Goal: Navigation & Orientation: Find specific page/section

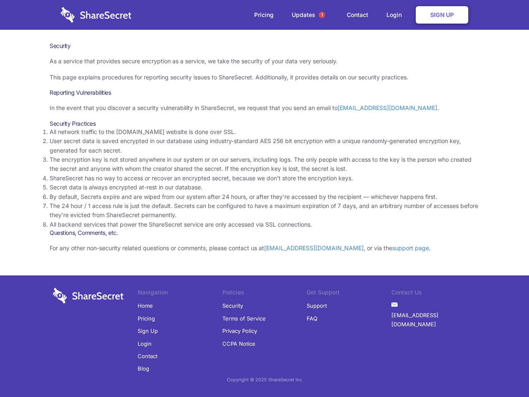
click at [265, 199] on li "By default, Secrets expire and are wiped from our system after 24 hours, or aft…" at bounding box center [265, 196] width 430 height 9
click at [322, 15] on span "1" at bounding box center [322, 15] width 7 height 7
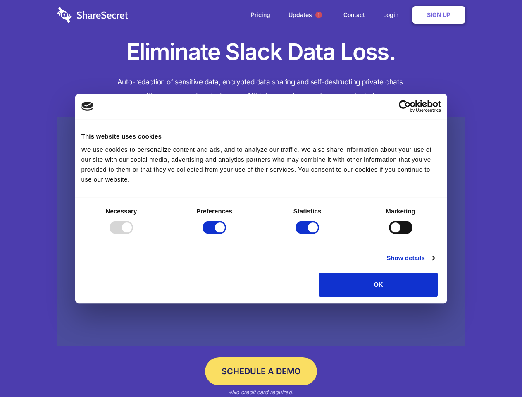
click at [133, 234] on div at bounding box center [122, 227] width 24 height 13
click at [226, 234] on input "Preferences" at bounding box center [215, 227] width 24 height 13
checkbox input "false"
click at [309, 234] on input "Statistics" at bounding box center [308, 227] width 24 height 13
checkbox input "false"
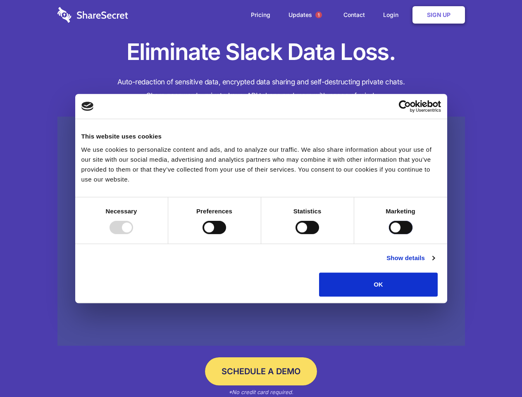
click at [389, 234] on input "Marketing" at bounding box center [401, 227] width 24 height 13
checkbox input "true"
click at [435, 263] on link "Show details" at bounding box center [411, 258] width 48 height 10
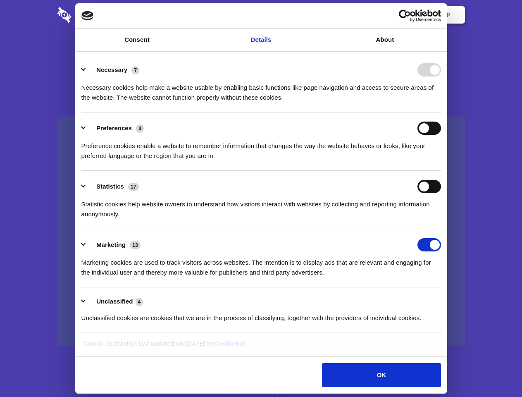
click at [441, 113] on li "Necessary 7 Necessary cookies help make a website usable by enabling basic func…" at bounding box center [261, 83] width 360 height 58
click at [319, 15] on span "1" at bounding box center [319, 15] width 7 height 7
